Goal: Transaction & Acquisition: Purchase product/service

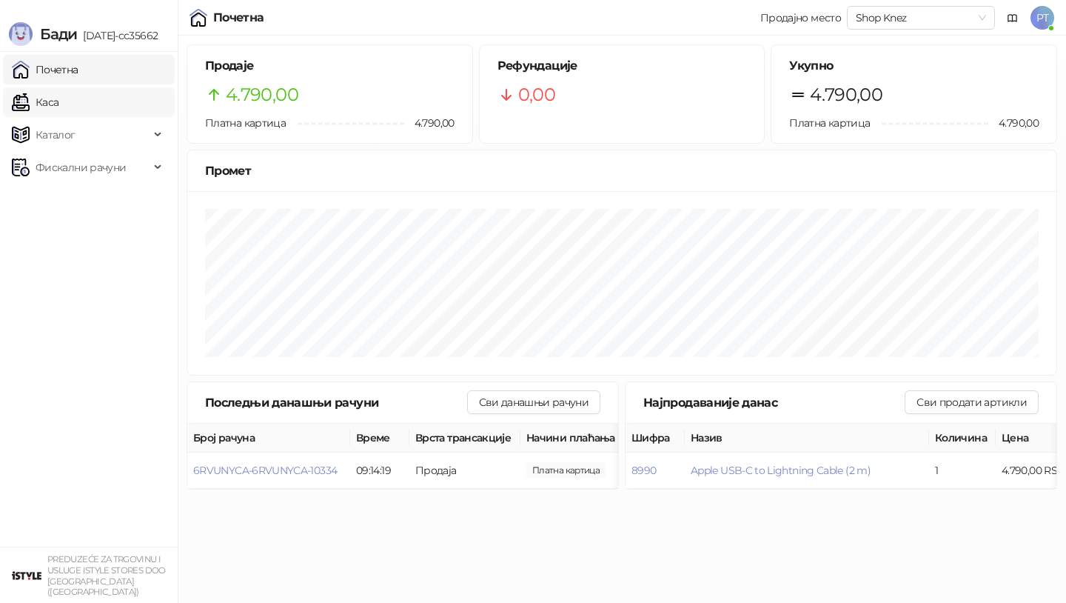
click at [58, 104] on link "Каса" at bounding box center [35, 102] width 47 height 30
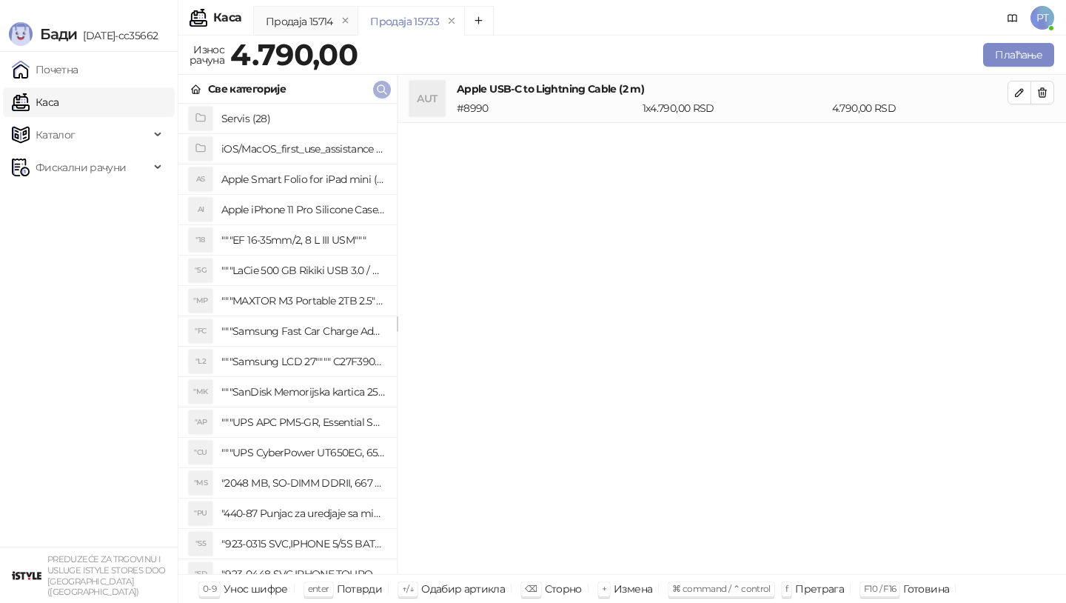
click at [381, 96] on span "button" at bounding box center [382, 89] width 12 height 14
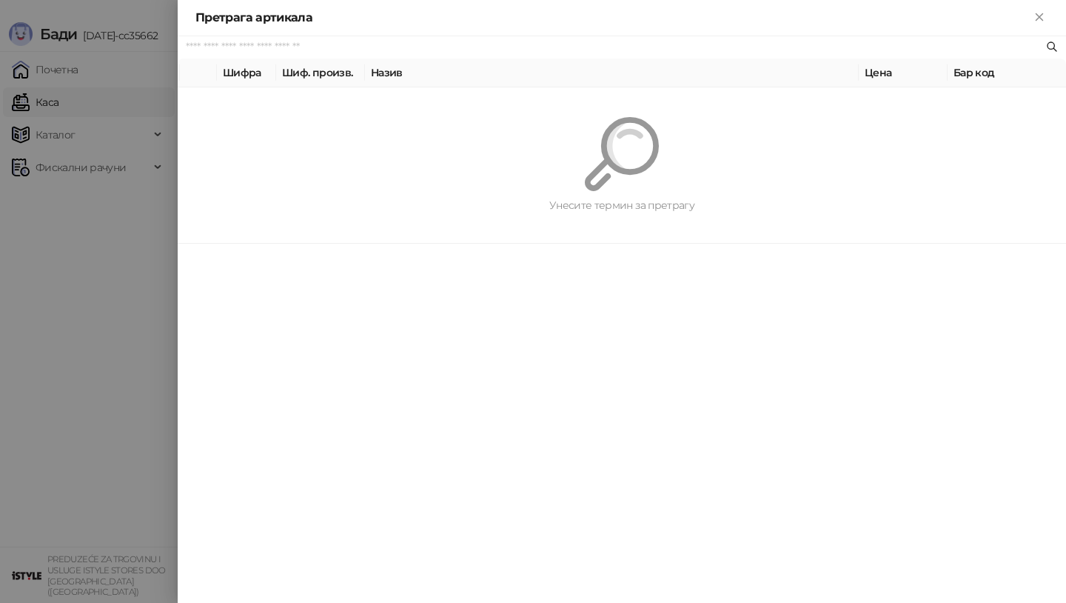
paste input "*********"
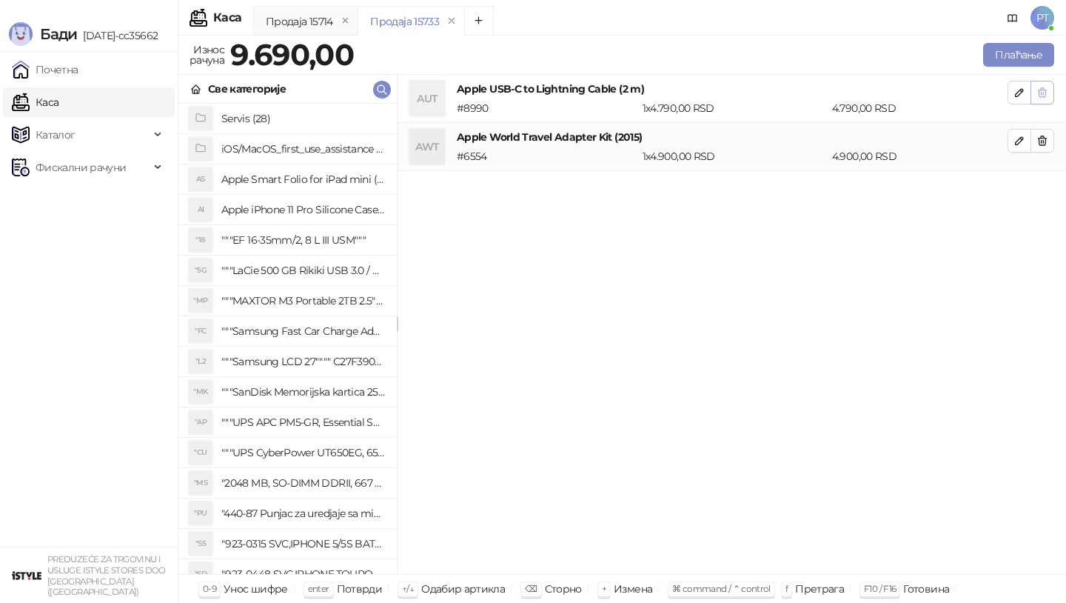
click at [1040, 88] on icon "button" at bounding box center [1042, 93] width 12 height 12
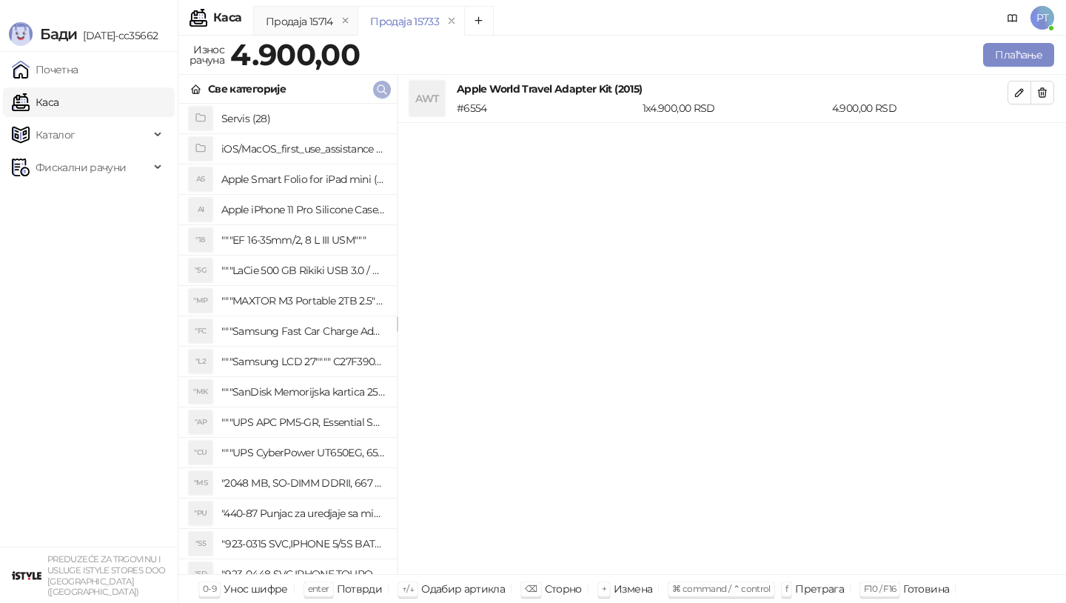
click at [386, 90] on icon "button" at bounding box center [382, 90] width 12 height 12
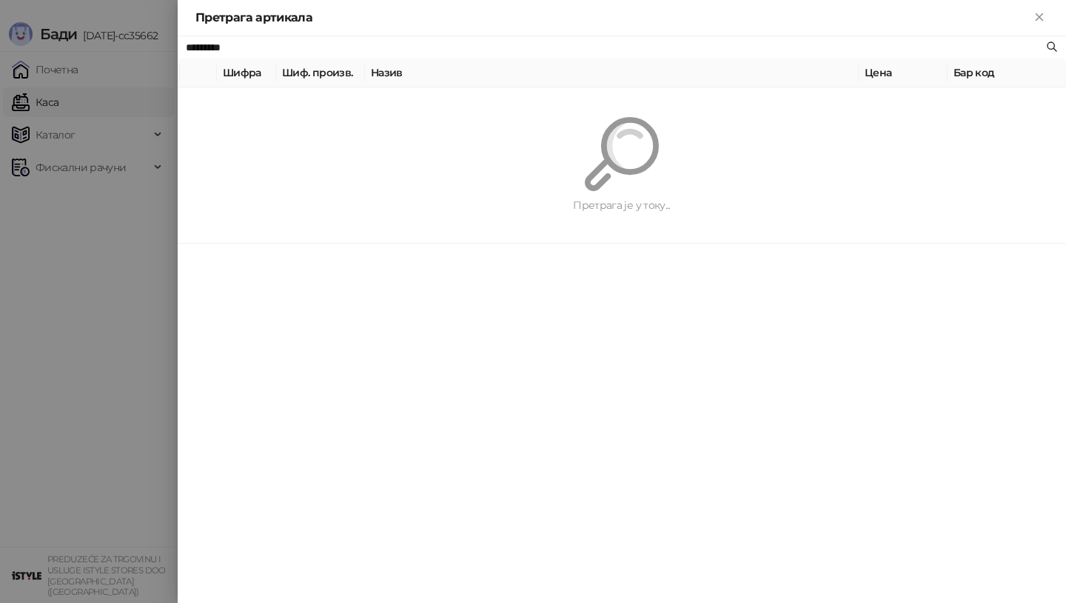
paste input "text"
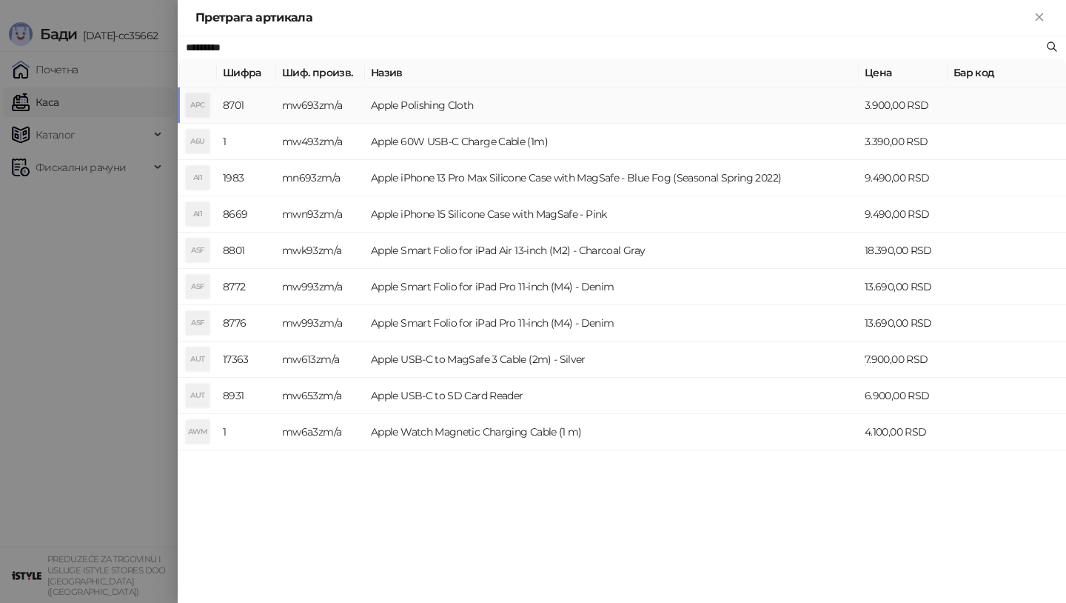
type input "*********"
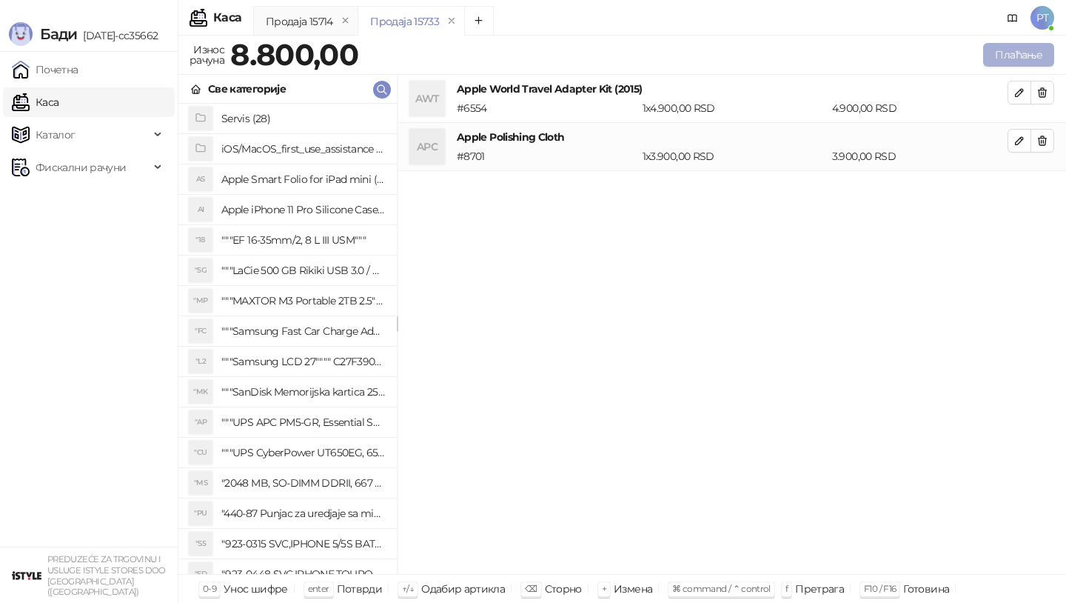
click at [1018, 61] on button "Плаћање" at bounding box center [1018, 55] width 71 height 24
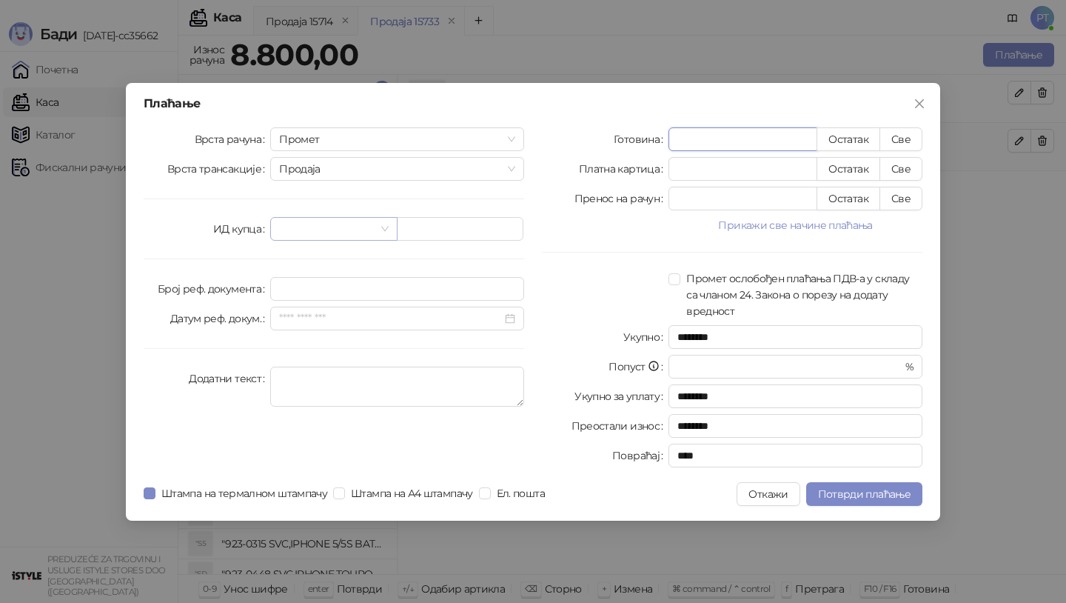
click at [381, 227] on span at bounding box center [333, 229] width 109 height 22
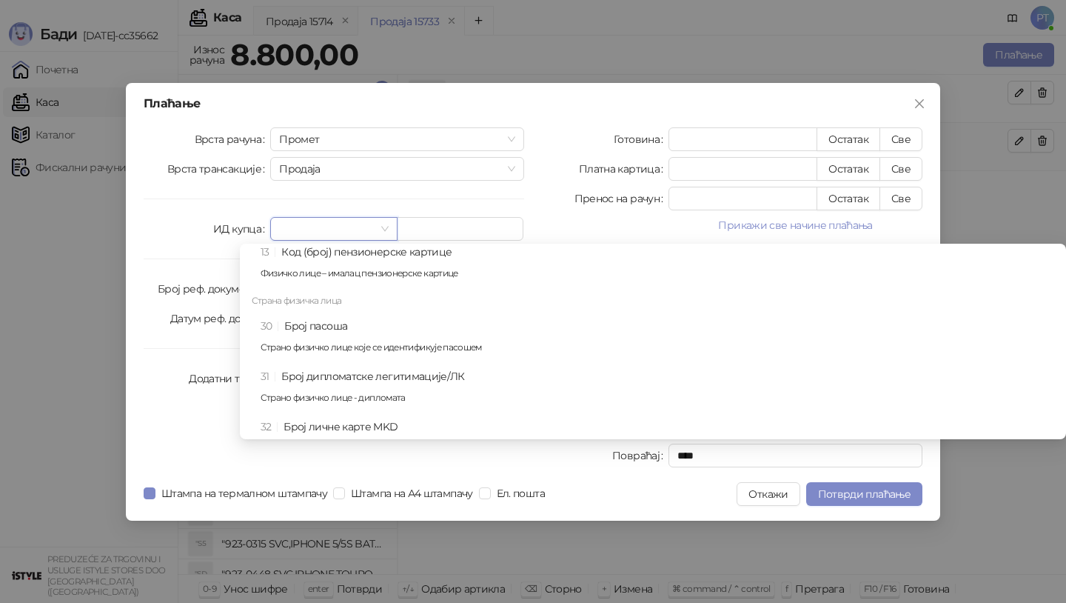
scroll to position [623, 0]
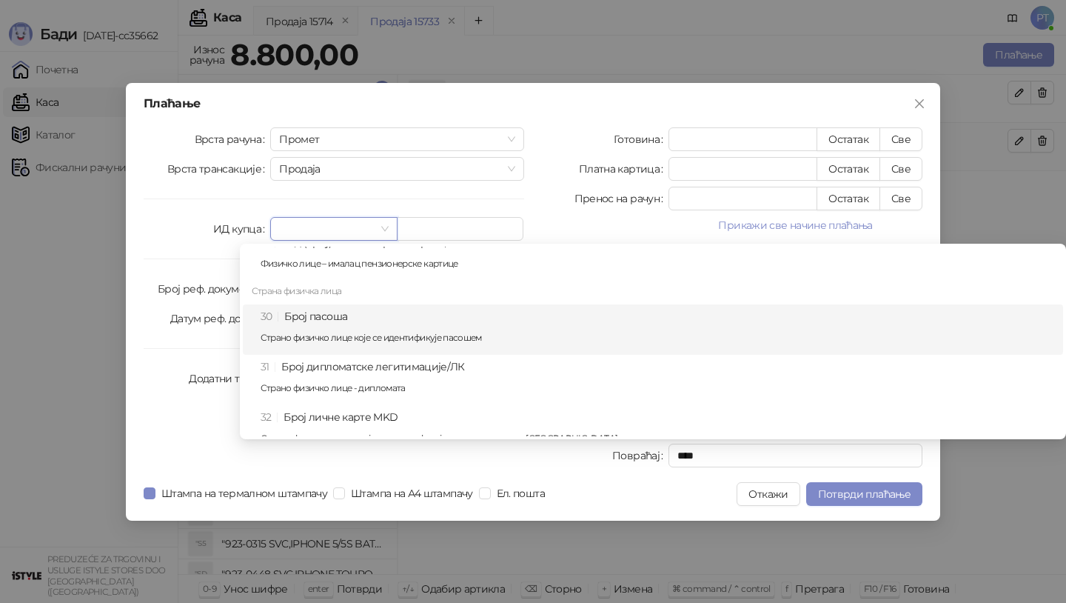
click at [358, 333] on p "Страно физичко лице које се идентификује пасошем" at bounding box center [658, 337] width 794 height 9
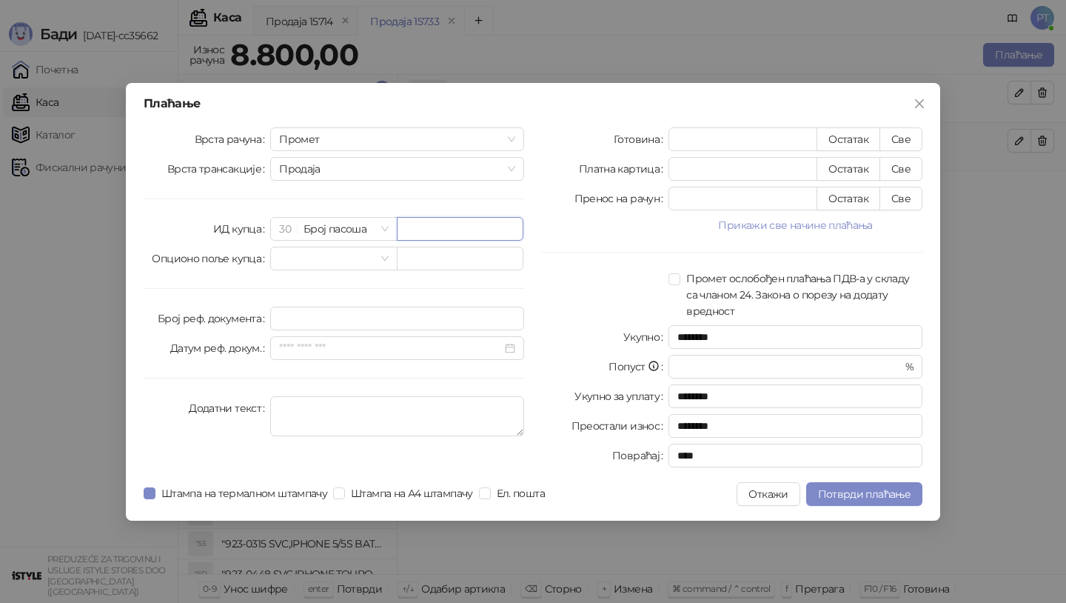
click at [430, 228] on input "text" at bounding box center [460, 229] width 127 height 24
type input "*********"
click at [837, 132] on button "Остатак" at bounding box center [849, 139] width 64 height 24
type input "****"
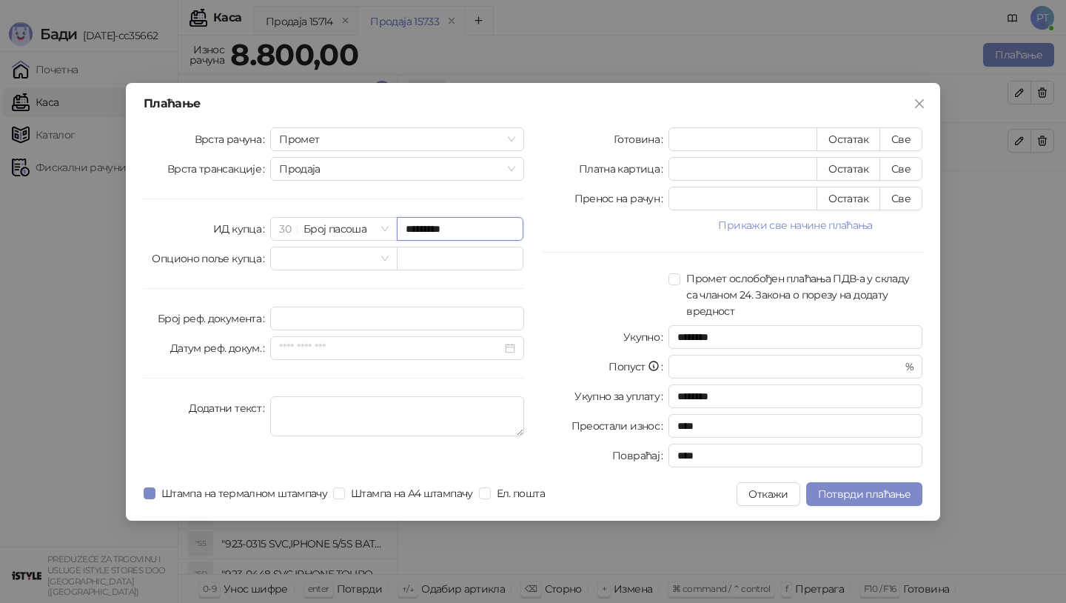
click at [478, 232] on input "*********" at bounding box center [460, 229] width 127 height 24
click at [857, 495] on span "Потврди плаћање" at bounding box center [864, 493] width 93 height 13
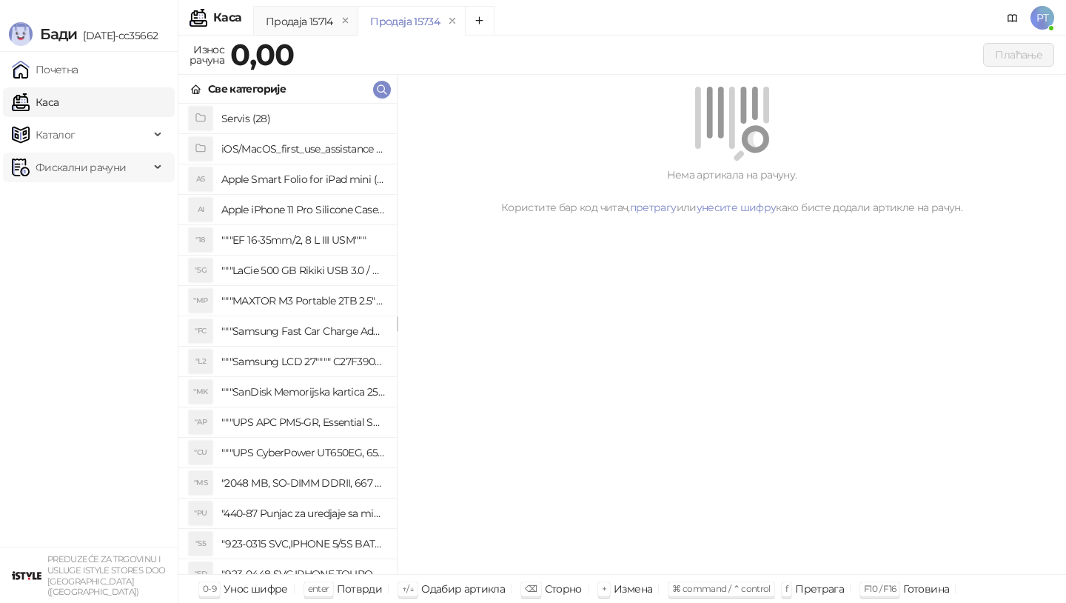
click at [92, 172] on span "Фискални рачуни" at bounding box center [81, 168] width 90 height 30
click at [79, 199] on link "Издати рачуни" at bounding box center [67, 200] width 99 height 30
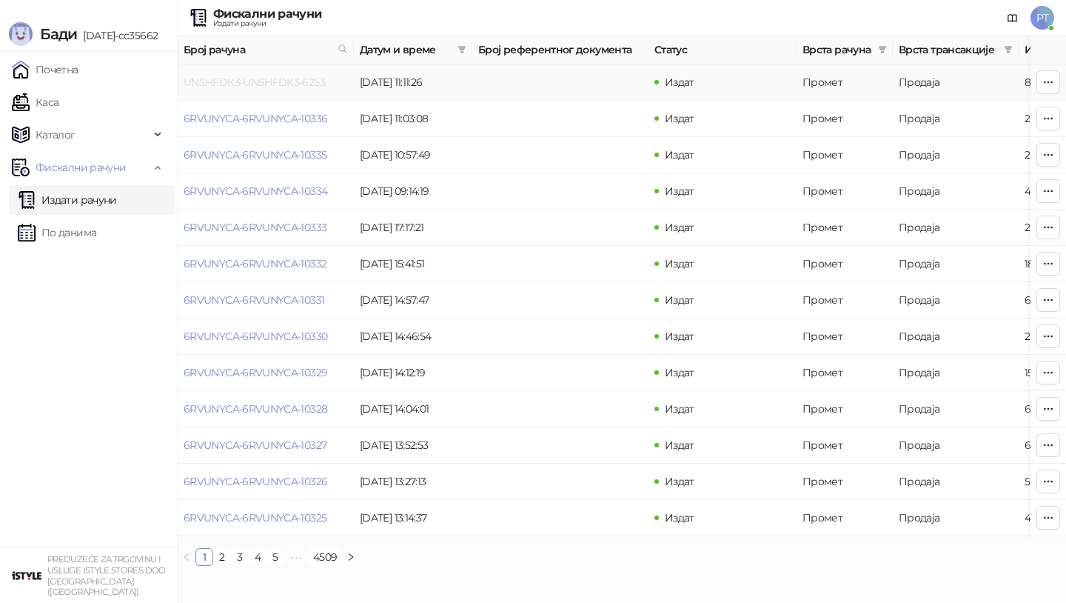
click at [232, 78] on link "UNSHFDK3-UNSHFDK3-6253" at bounding box center [254, 82] width 141 height 13
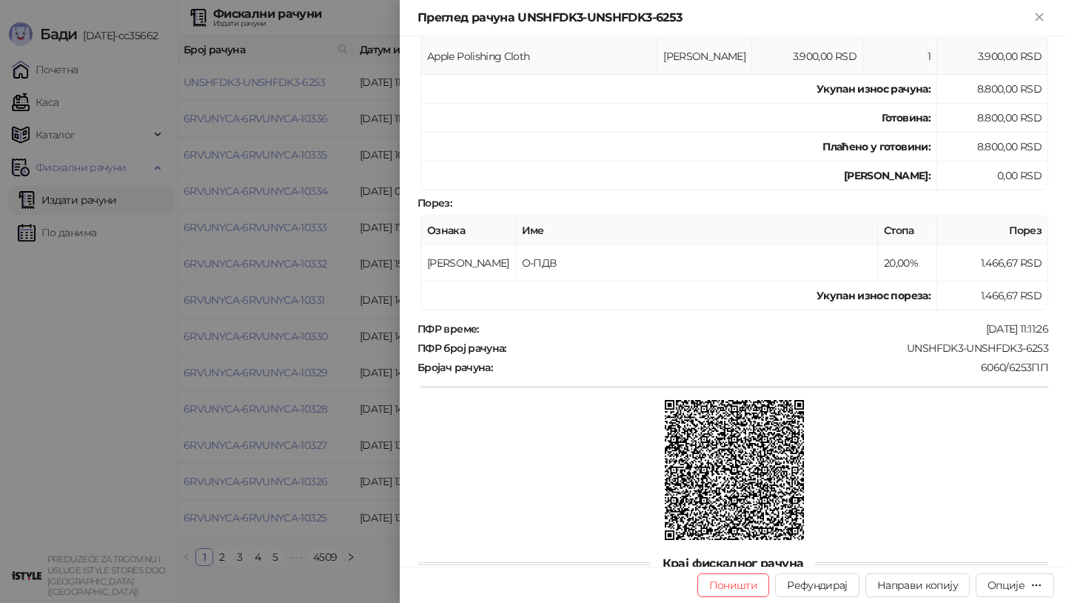
scroll to position [309, 0]
drag, startPoint x: 906, startPoint y: 340, endPoint x: 1048, endPoint y: 336, distance: 142.2
click at [1048, 341] on div "UNSHFDK3-UNSHFDK3-6253" at bounding box center [779, 347] width 542 height 13
copy div "UNSHFDK3-UNSHFDK3-6253"
click at [52, 101] on div at bounding box center [533, 301] width 1066 height 603
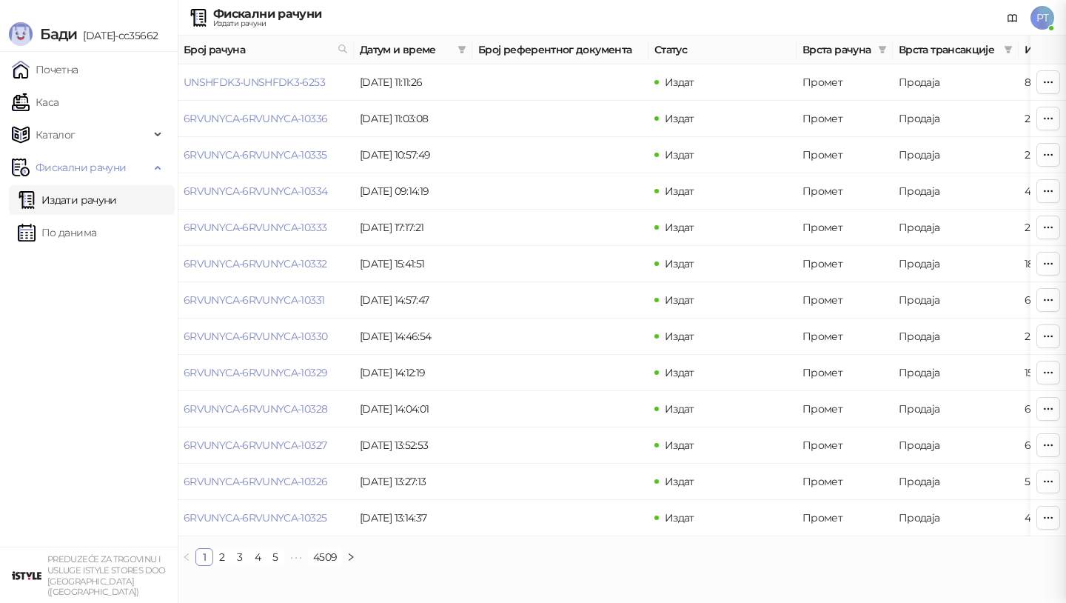
click at [52, 101] on div at bounding box center [533, 301] width 1066 height 603
click at [52, 101] on link "Каса" at bounding box center [35, 102] width 47 height 30
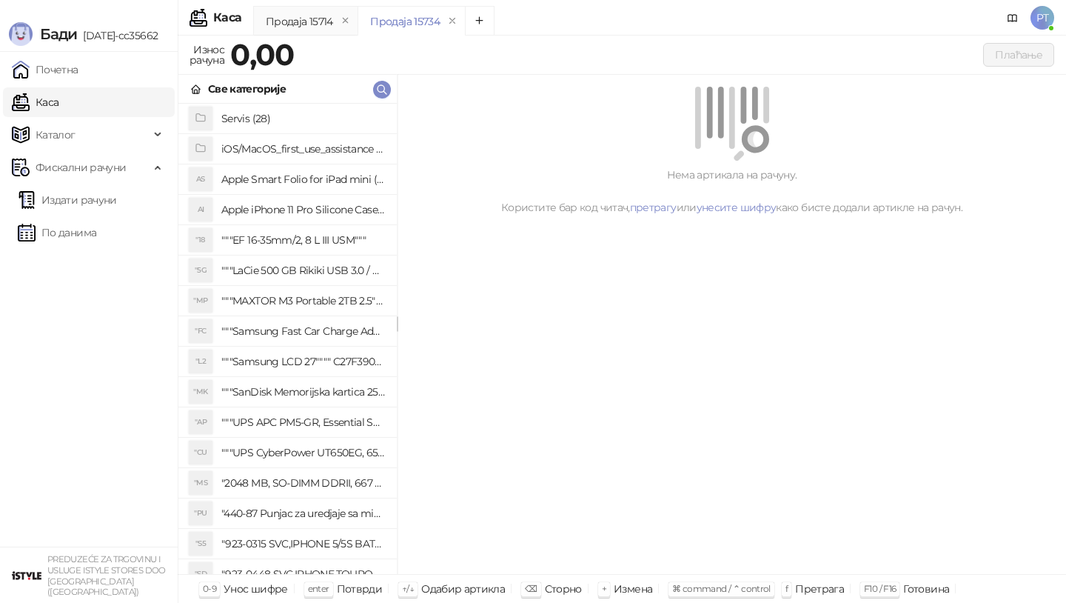
click at [52, 100] on link "Каса" at bounding box center [35, 102] width 47 height 30
